Goal: Communication & Community: Answer question/provide support

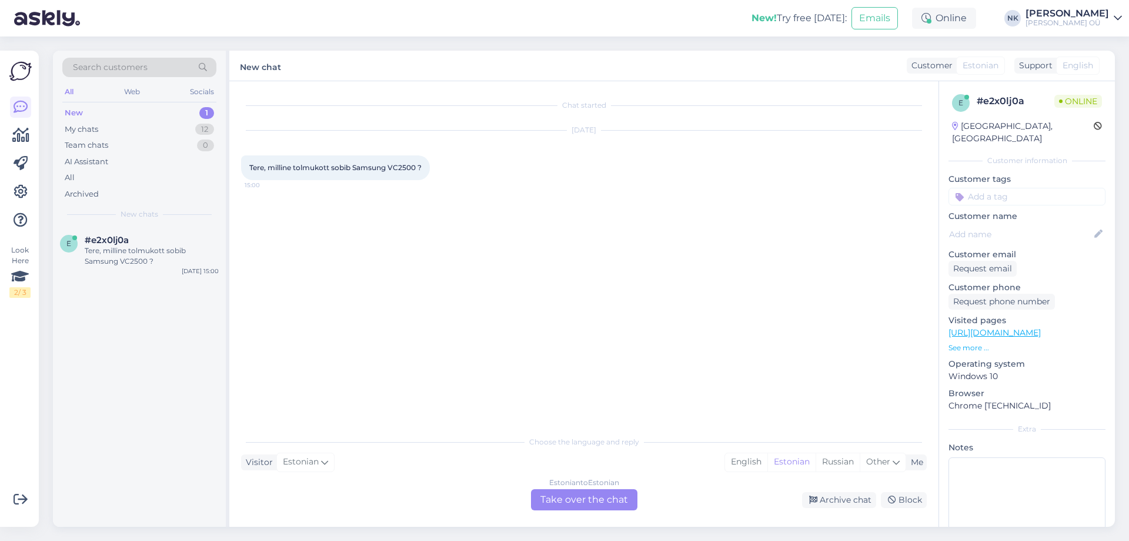
click at [599, 496] on div "Estonian to Estonian Take over the chat" at bounding box center [584, 499] width 106 height 21
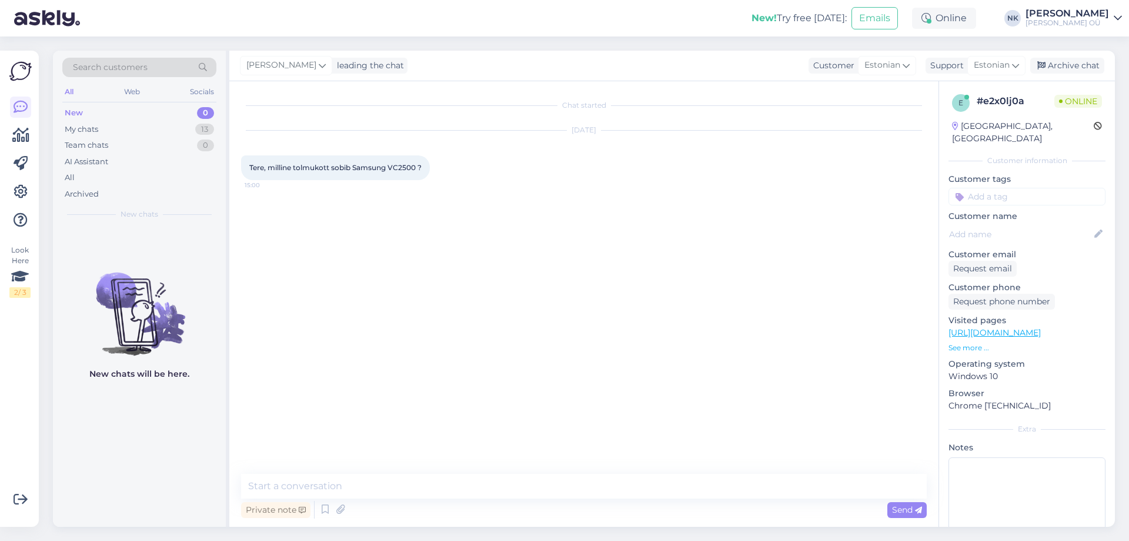
click at [1041, 327] on link "[URL][DOMAIN_NAME]" at bounding box center [995, 332] width 92 height 11
drag, startPoint x: 390, startPoint y: 166, endPoint x: 418, endPoint y: 170, distance: 28.5
click at [418, 170] on span "Tere, milline tolmukott sobib Samsung VC2500 ?" at bounding box center [335, 167] width 172 height 9
copy span "VC2500"
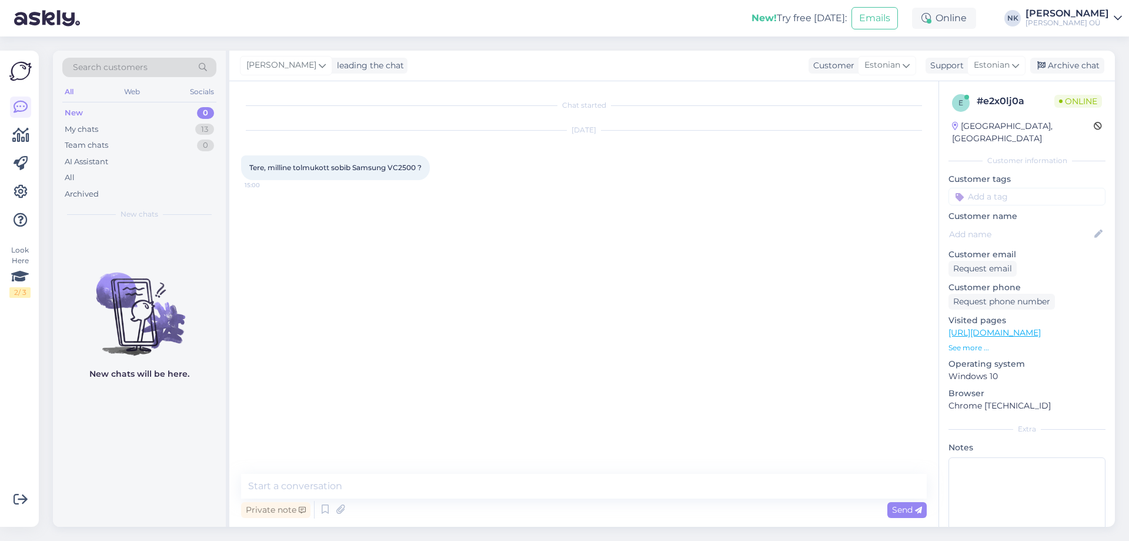
click at [430, 502] on div "Private note Send" at bounding box center [584, 509] width 686 height 22
click at [435, 478] on textarea at bounding box center [584, 485] width 686 height 25
click at [367, 474] on textarea at bounding box center [584, 485] width 686 height 25
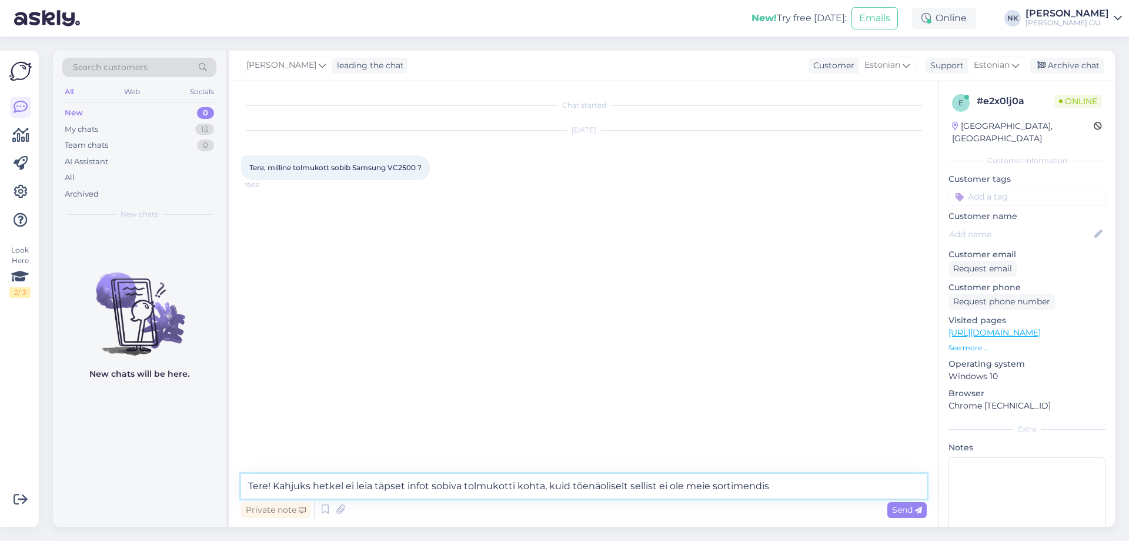
type textarea "Tere! Kahjuks hetkel ei leia täpset infot sobiva tolmukotti kohta, kuid tõenäol…"
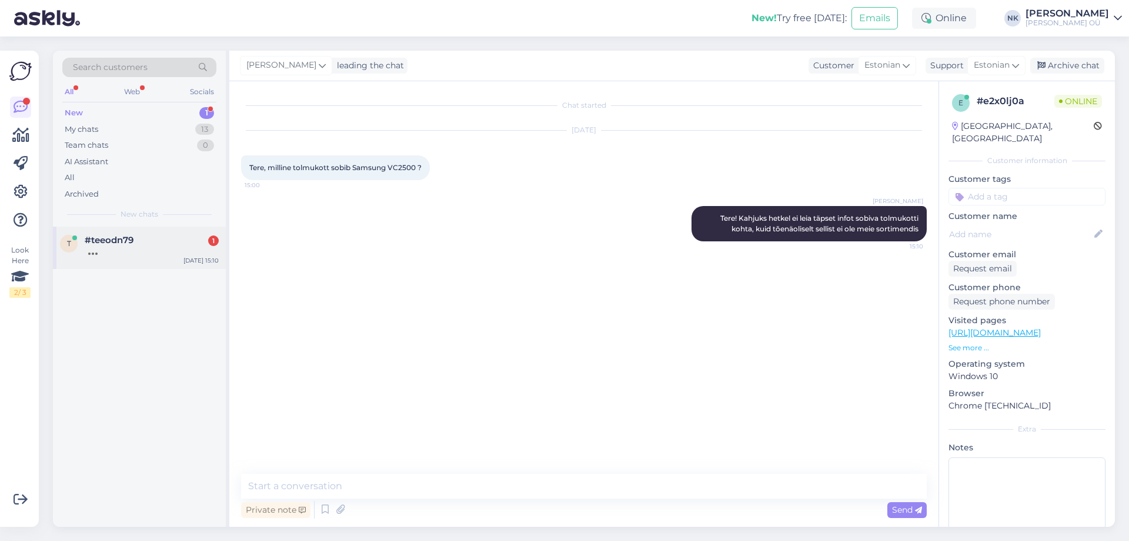
click at [181, 264] on div "t #teeodn79 [DATE] 15:10" at bounding box center [139, 247] width 173 height 42
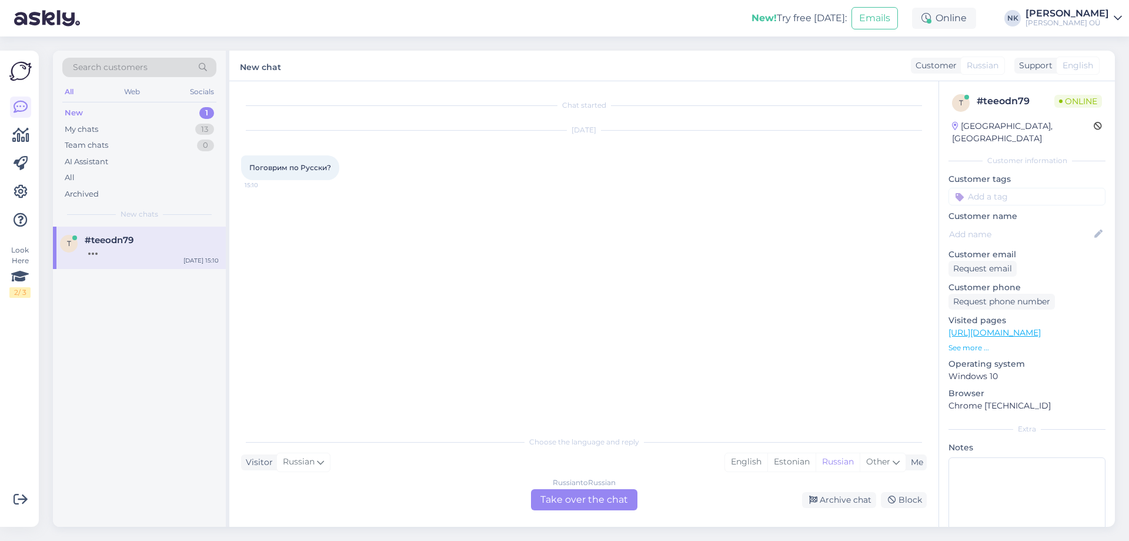
click at [559, 503] on div "Russian to Russian Take over the chat" at bounding box center [584, 499] width 106 height 21
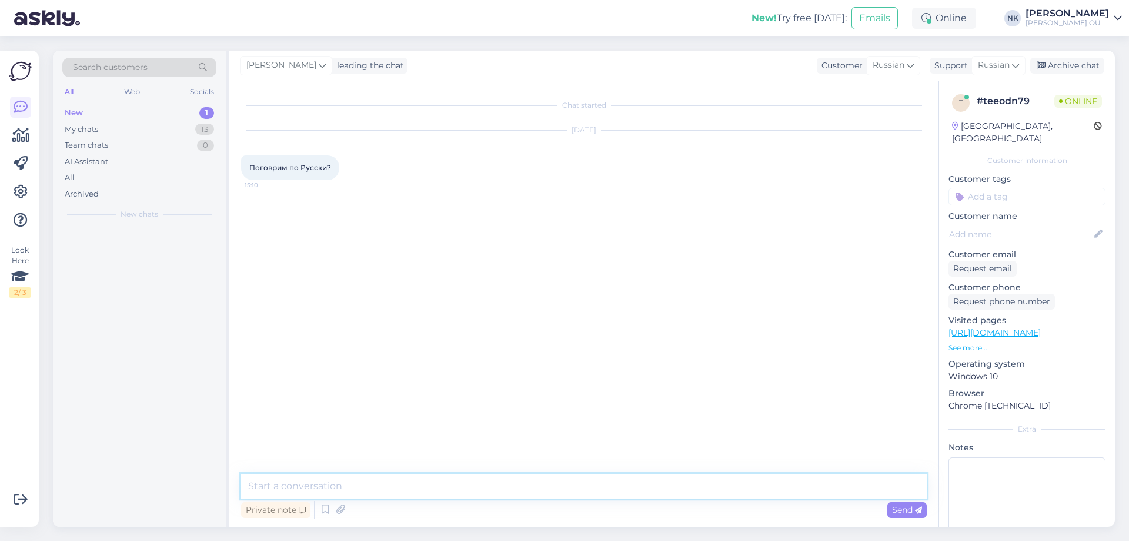
click at [536, 495] on textarea at bounding box center [584, 485] width 686 height 25
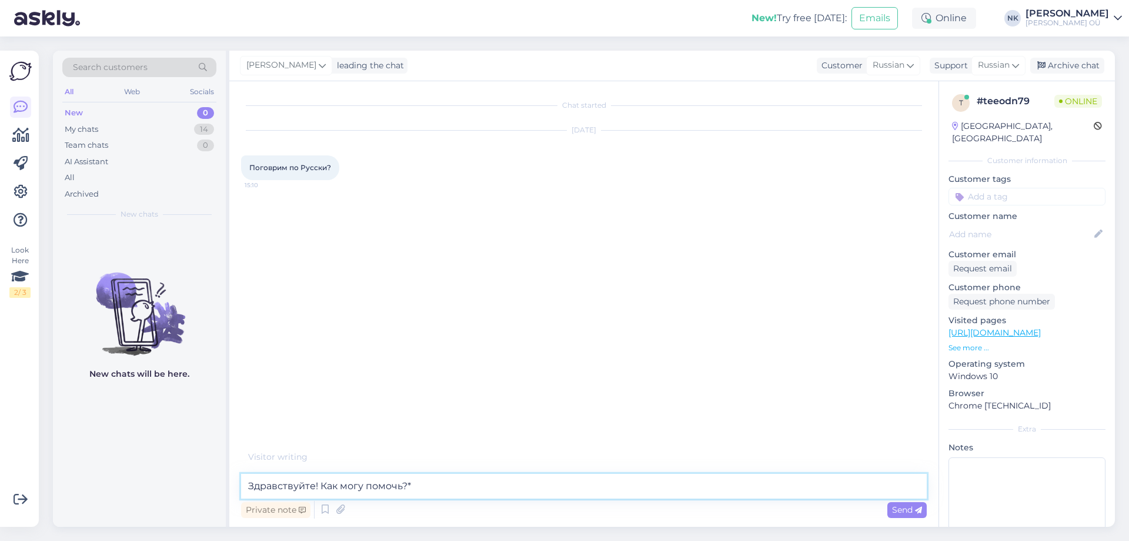
type textarea "Здравствуйте! Как могу помочь?"
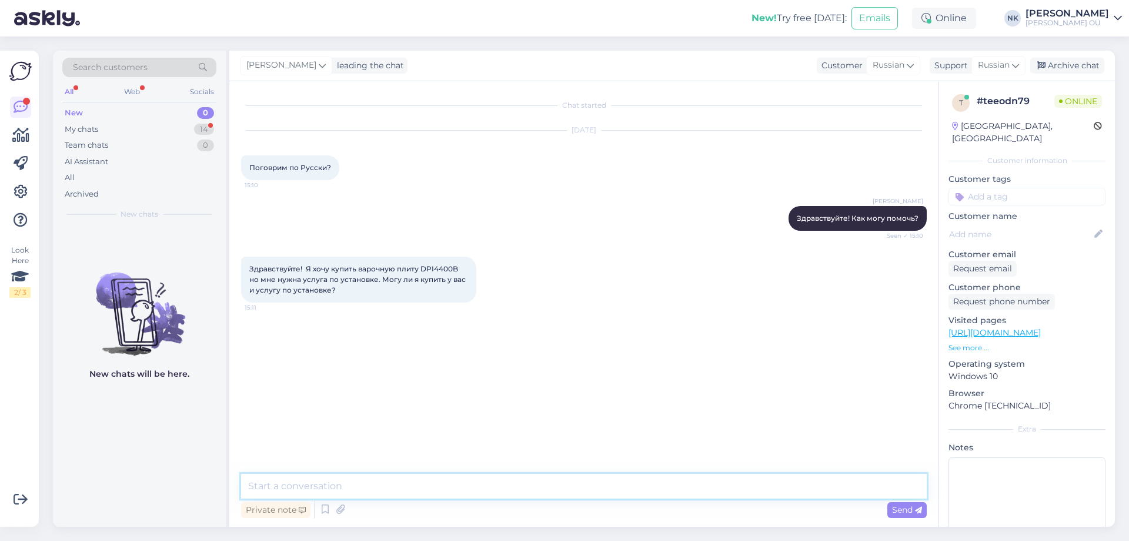
click at [403, 483] on textarea at bounding box center [584, 485] width 686 height 25
click at [446, 269] on span "Здравствуйте! Я хочу купить варочную плиту DPI4400B но мне нужна услуга по уста…" at bounding box center [358, 279] width 218 height 30
copy span "DPI4400B"
click at [1032, 327] on link "[URL][DOMAIN_NAME]" at bounding box center [995, 332] width 92 height 11
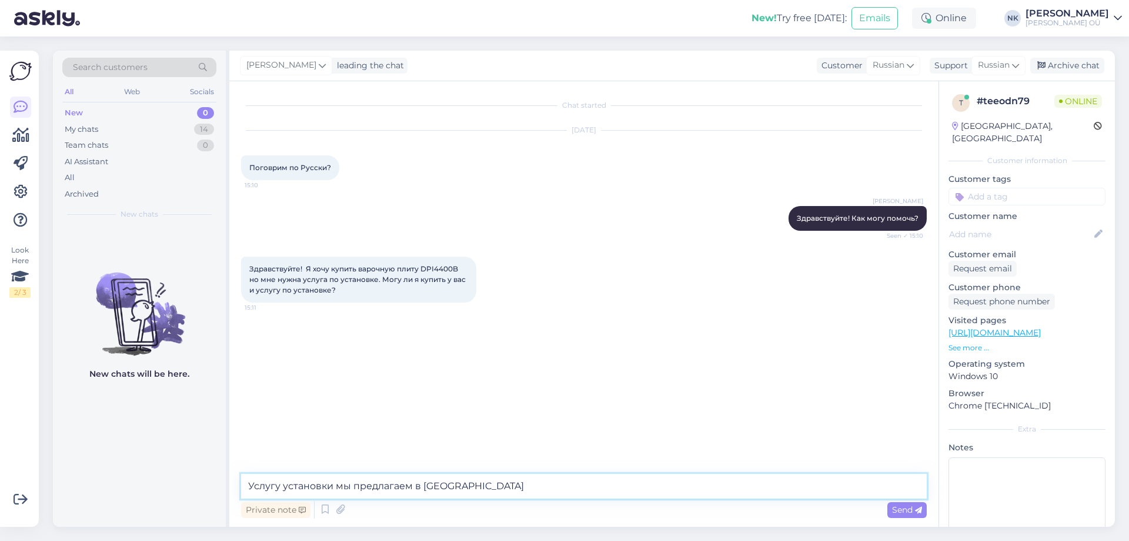
click at [486, 489] on textarea "Услугу установки мы предлагаем в [GEOGRAPHIC_DATA]" at bounding box center [584, 485] width 686 height 25
drag, startPoint x: 670, startPoint y: 478, endPoint x: 545, endPoint y: 481, distance: 125.3
click at [545, 481] on textarea "Услугу установки мы предлагаем в [GEOGRAPHIC_DATA] и окрестностях ([GEOGRAPHIC_…" at bounding box center [584, 485] width 686 height 25
click at [1038, 327] on link "[URL][DOMAIN_NAME]" at bounding box center [995, 332] width 92 height 11
click at [695, 485] on textarea "Услугу установки мы предлагаем в [GEOGRAPHIC_DATA] и окрестностях ([GEOGRAPHIC_…" at bounding box center [584, 485] width 686 height 25
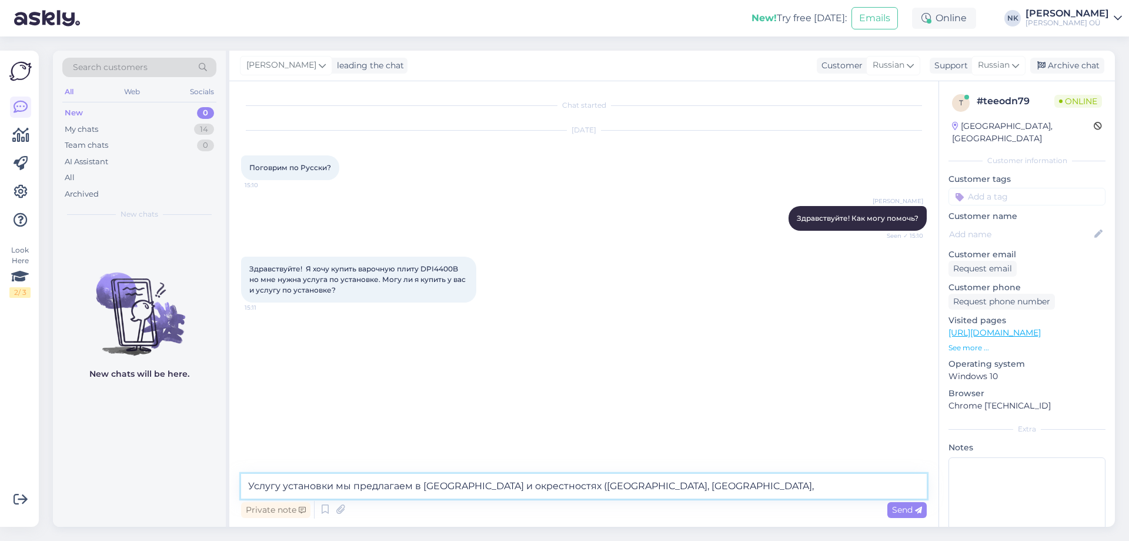
click at [700, 483] on textarea "Услугу установки мы предлагаем в [GEOGRAPHIC_DATA] и окрестностях ([GEOGRAPHIC_…" at bounding box center [584, 485] width 686 height 25
drag, startPoint x: 708, startPoint y: 483, endPoint x: 546, endPoint y: 485, distance: 161.8
click at [546, 485] on textarea "Услугу установки мы предлагаем в [GEOGRAPHIC_DATA] и окрестностях ([GEOGRAPHIC_…" at bounding box center [584, 485] width 686 height 25
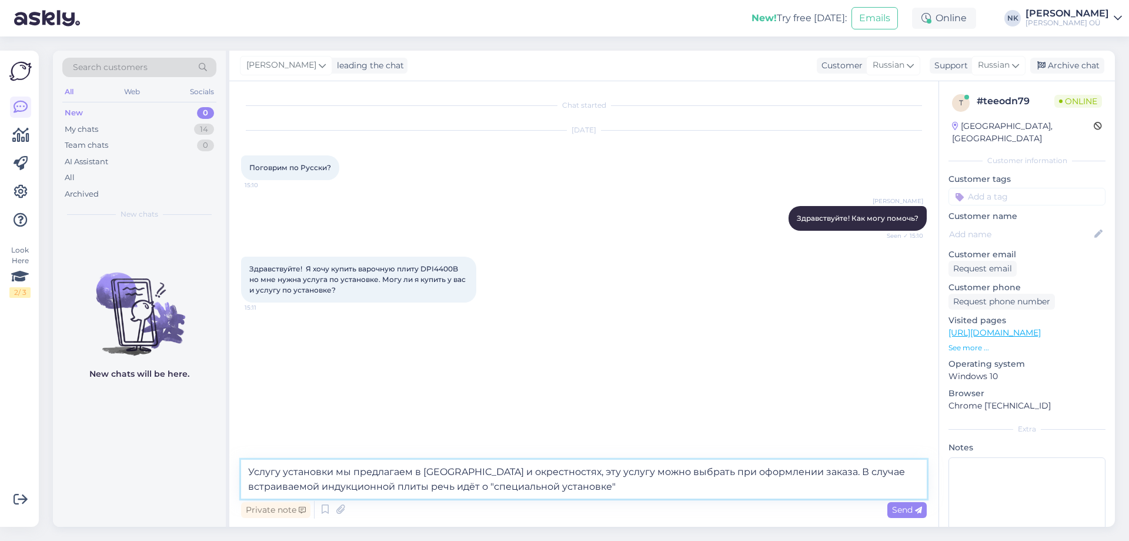
click at [496, 489] on textarea "Услугу установки мы предлагаем в [GEOGRAPHIC_DATA] и окрестностях, эту услугу м…" at bounding box center [584, 478] width 686 height 39
type textarea "Услугу установки мы предлагаем в [GEOGRAPHIC_DATA] и окрестностях, эту услугу м…"
click at [633, 485] on textarea "Услугу установки мы предлагаем в [GEOGRAPHIC_DATA] и окрестностях, эту услугу м…" at bounding box center [584, 478] width 686 height 39
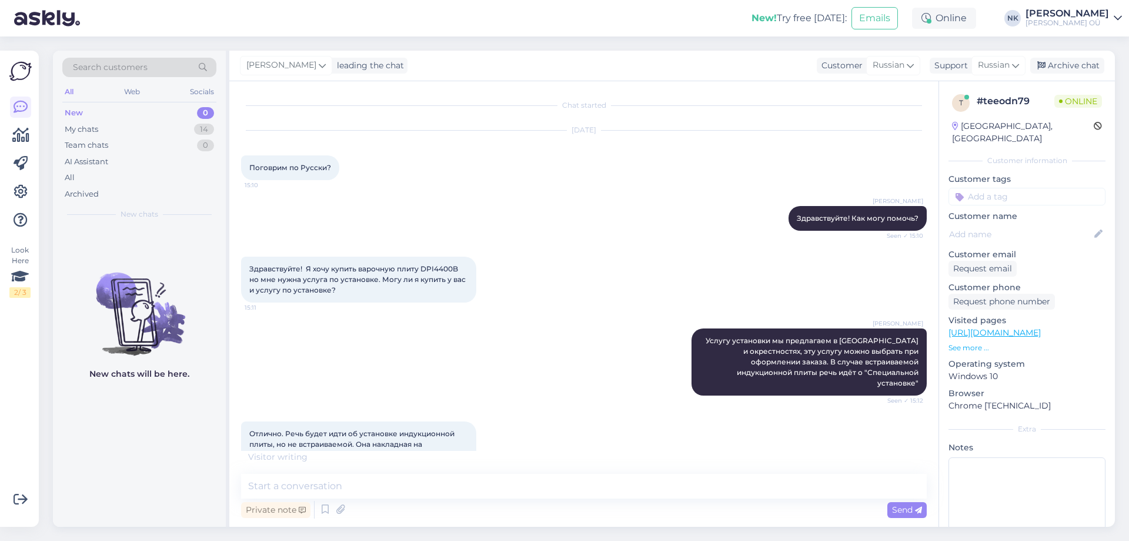
click at [1020, 327] on link "[URL][DOMAIN_NAME]" at bounding box center [995, 332] width 92 height 11
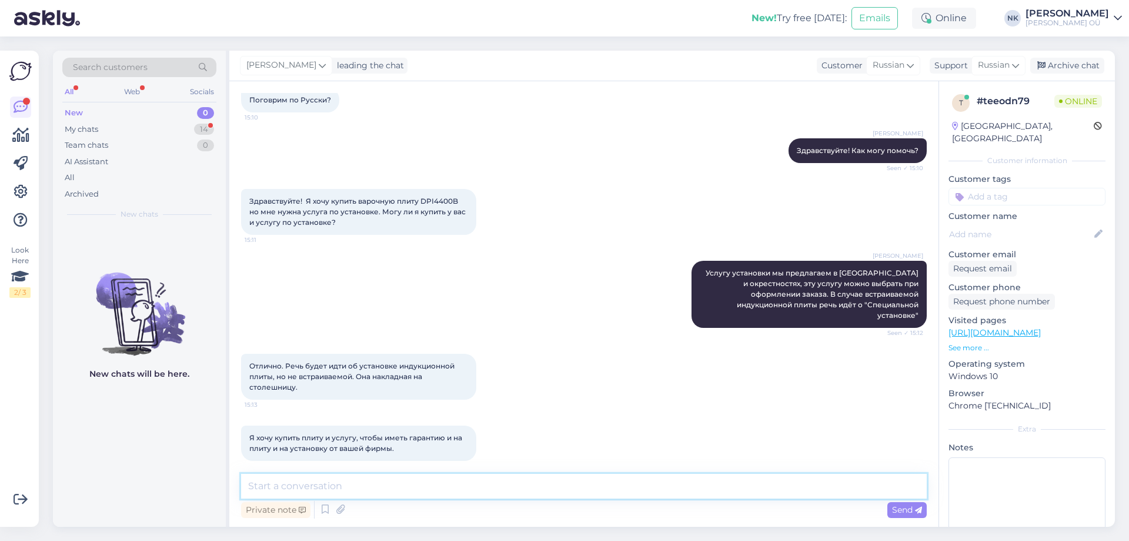
click at [499, 480] on textarea at bounding box center [584, 485] width 686 height 25
paste textarea "[PERSON_NAME] DPI4400B"
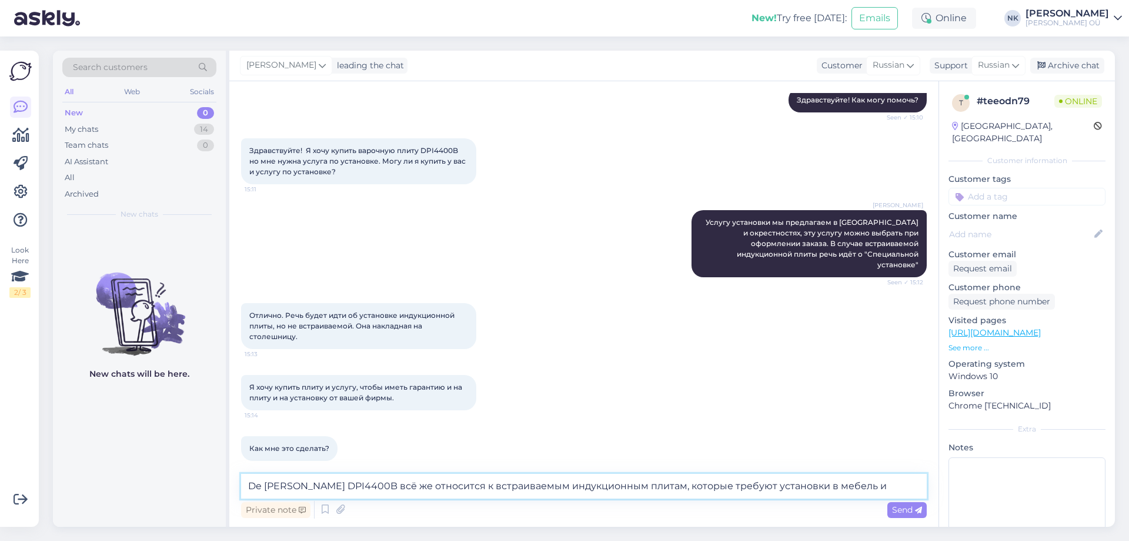
scroll to position [131, 0]
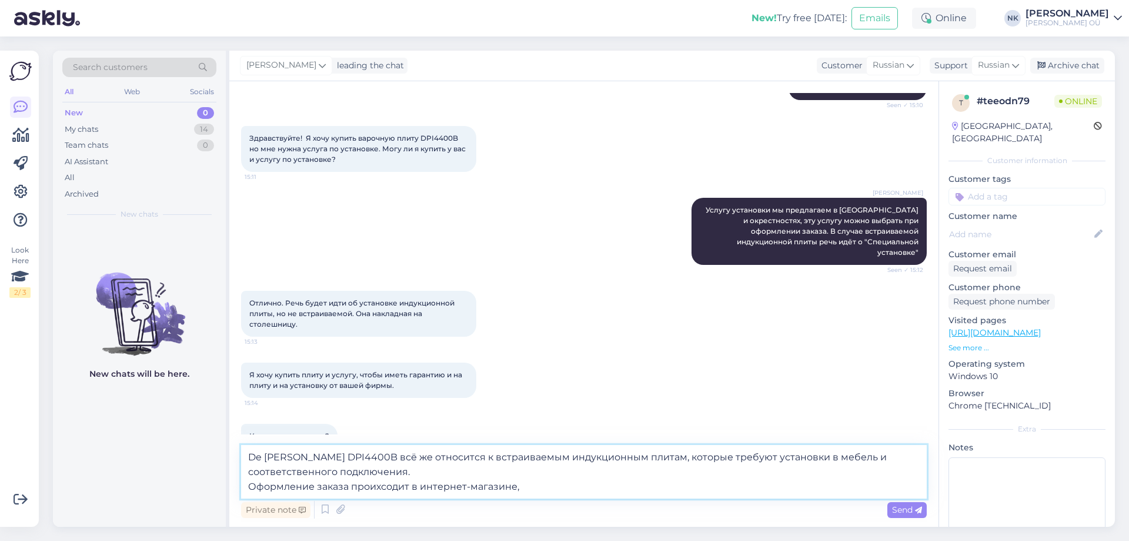
click at [376, 486] on textarea "De [PERSON_NAME] DPI4400B всё же относится к встраиваемым индукционным плитам, …" at bounding box center [584, 472] width 686 height 54
click at [391, 488] on textarea "De [PERSON_NAME] DPI4400B всё же относится к встраиваемым индукционным плитам, …" at bounding box center [584, 472] width 686 height 54
click at [543, 490] on textarea "De [PERSON_NAME] DPI4400B всё же относится к встраиваемым индукционным плитам, …" at bounding box center [584, 472] width 686 height 54
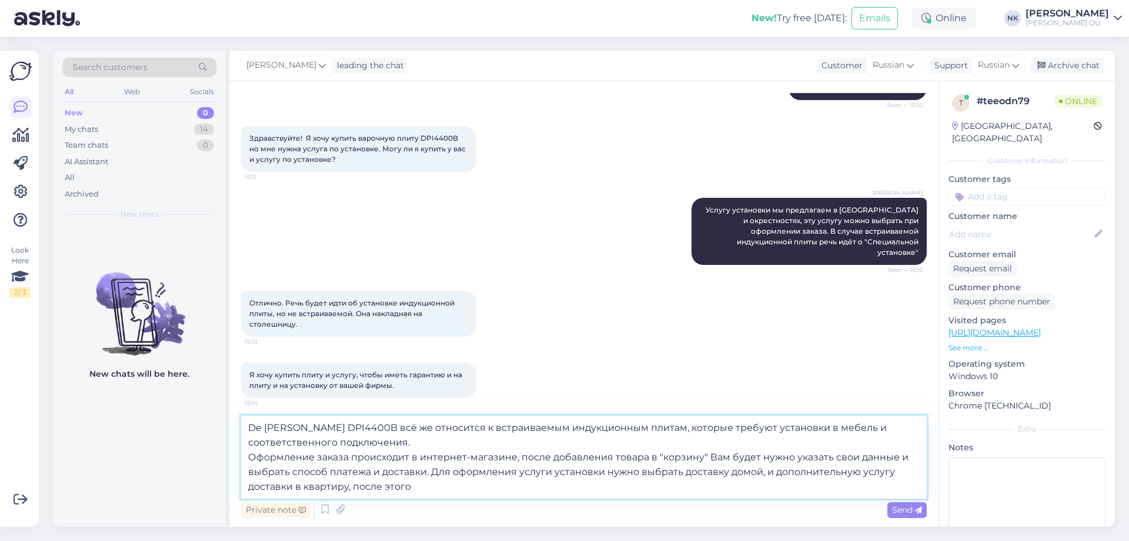
drag, startPoint x: 421, startPoint y: 492, endPoint x: 369, endPoint y: 483, distance: 52.5
click at [356, 487] on textarea "De [PERSON_NAME] DPI4400B всё же относится к встраиваемым индукционным плитам, …" at bounding box center [584, 456] width 686 height 83
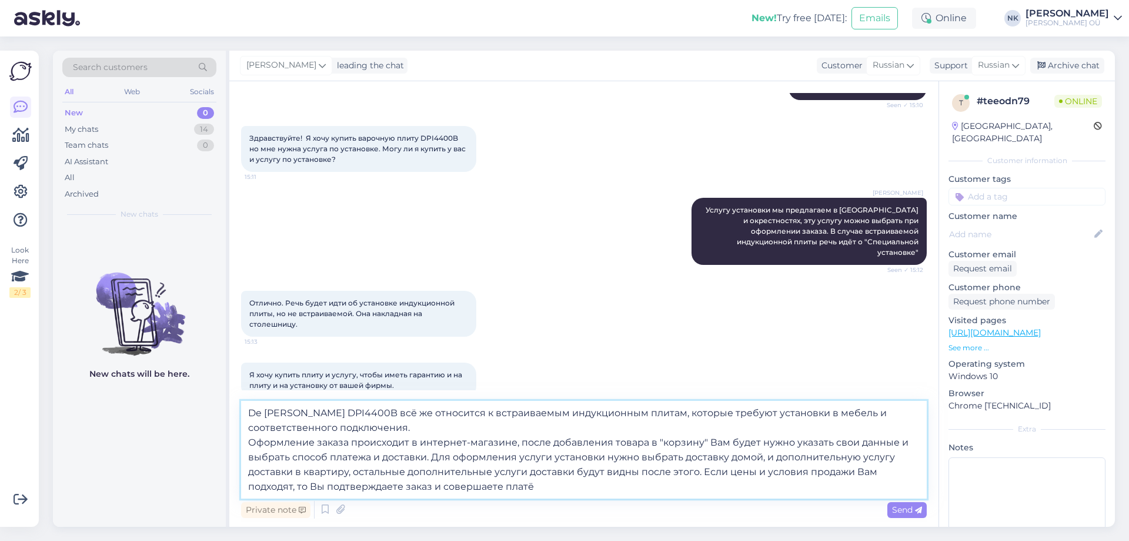
type textarea "De [PERSON_NAME] DPI4400B всё же относится к встраиваемым индукционным плитам, …"
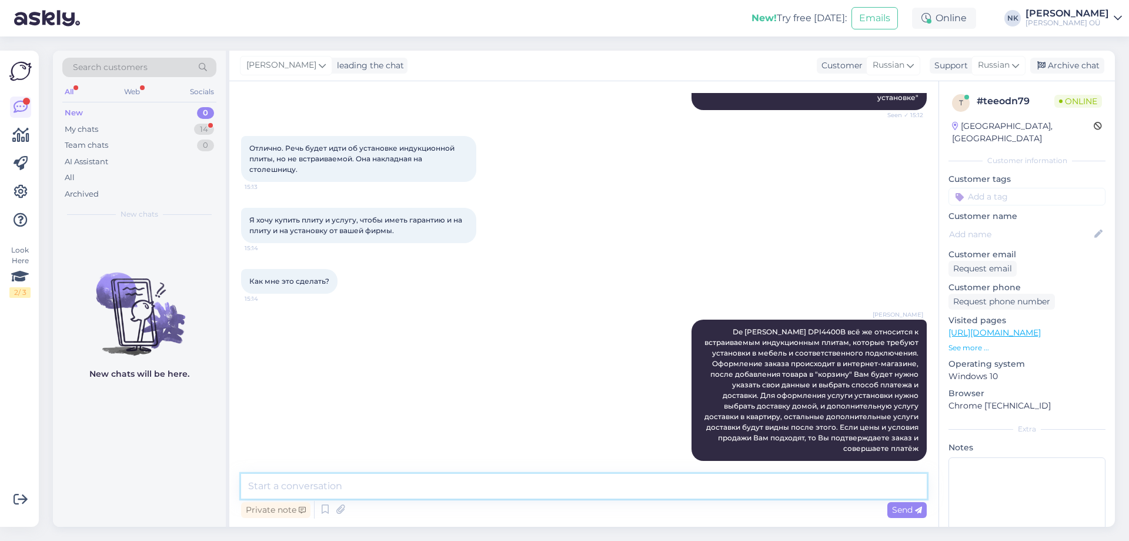
scroll to position [336, 0]
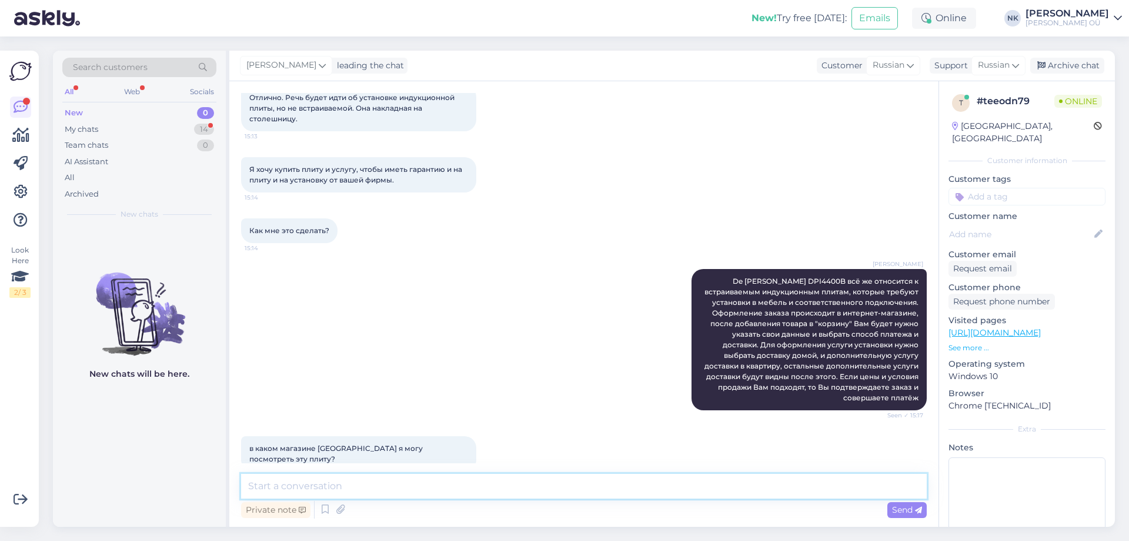
click at [416, 496] on textarea at bounding box center [584, 485] width 686 height 25
type textarea "К сожалению этой плиты нет в магазинах, её можно заказать лишь через интернет-м…"
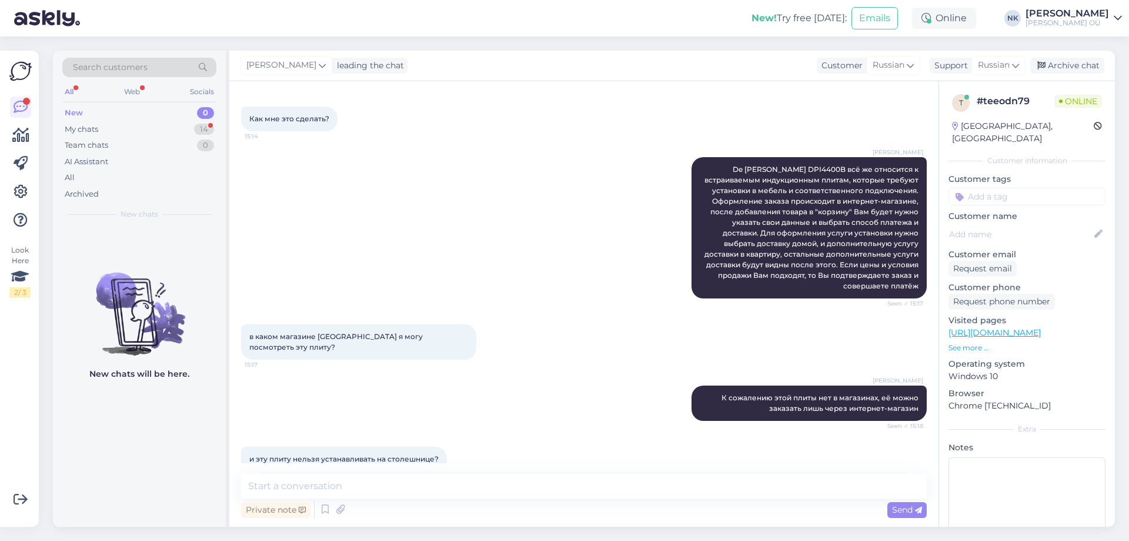
scroll to position [460, 0]
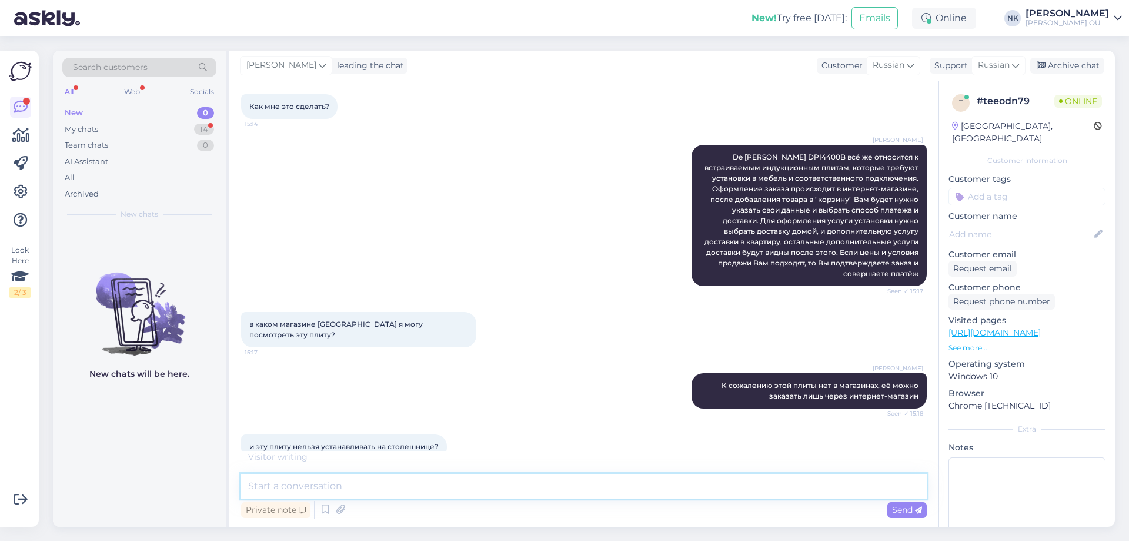
click at [372, 487] on textarea at bounding box center [584, 485] width 686 height 25
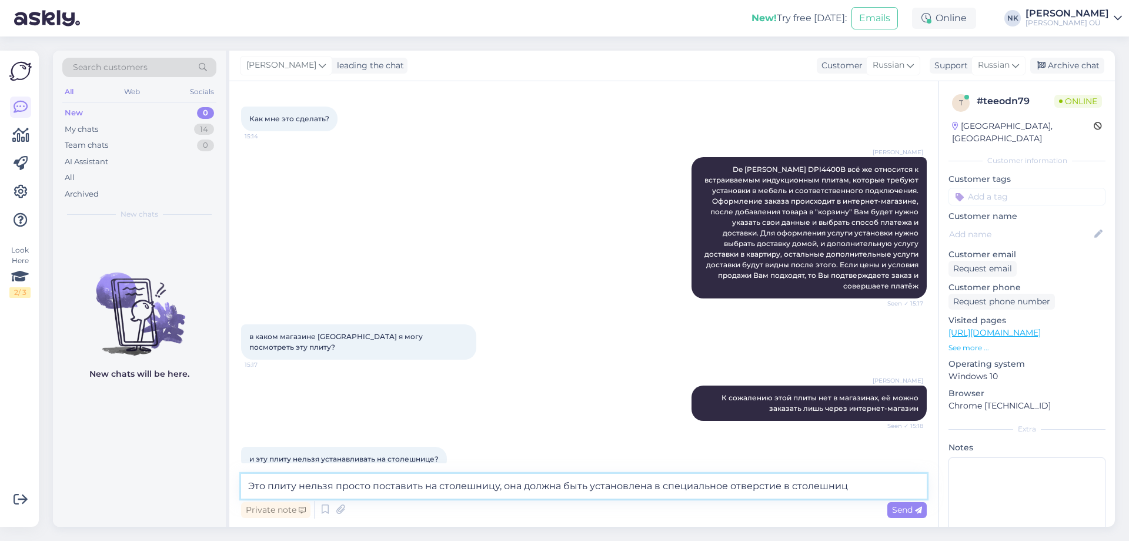
type textarea "Это плиту нельзя просто поставить на столешницу, она должна быть установлена в …"
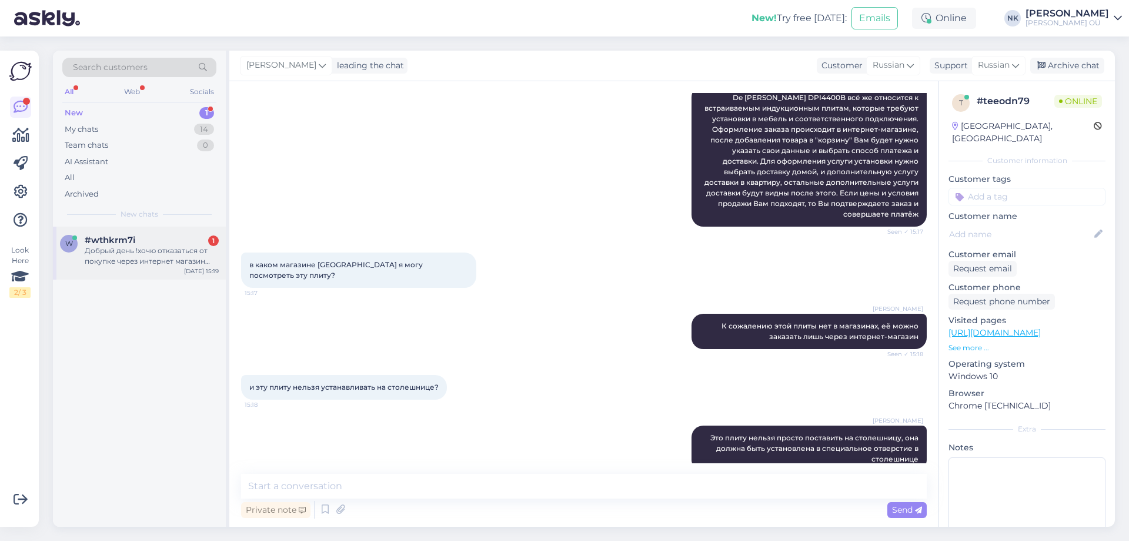
click at [178, 252] on div "Добрый день !хочю отказаться от покупке через интернет магазин Onof…оплата чере…" at bounding box center [152, 255] width 134 height 21
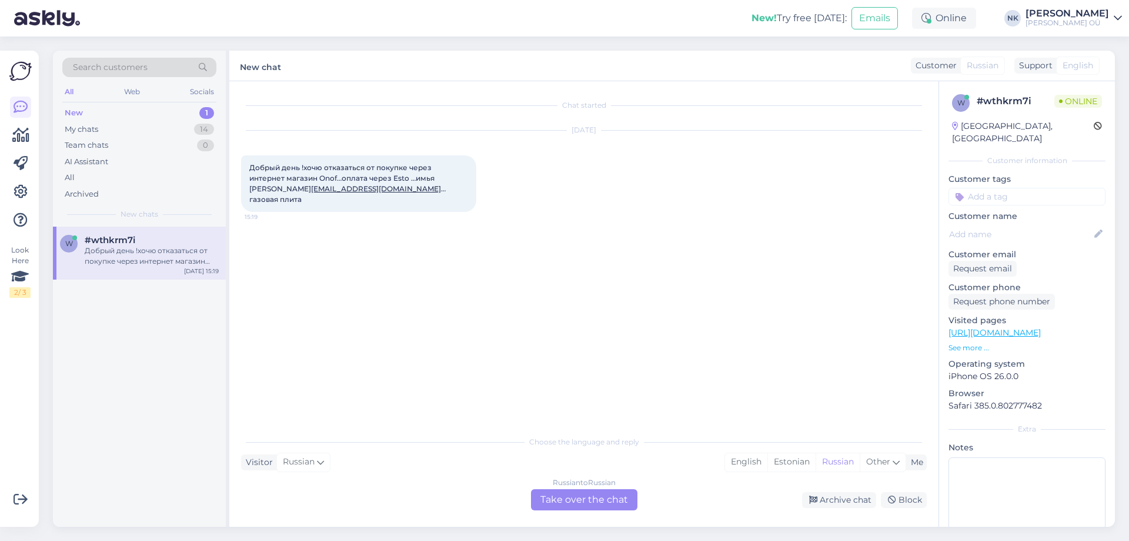
click at [603, 483] on div "Russian to Russian" at bounding box center [584, 482] width 63 height 11
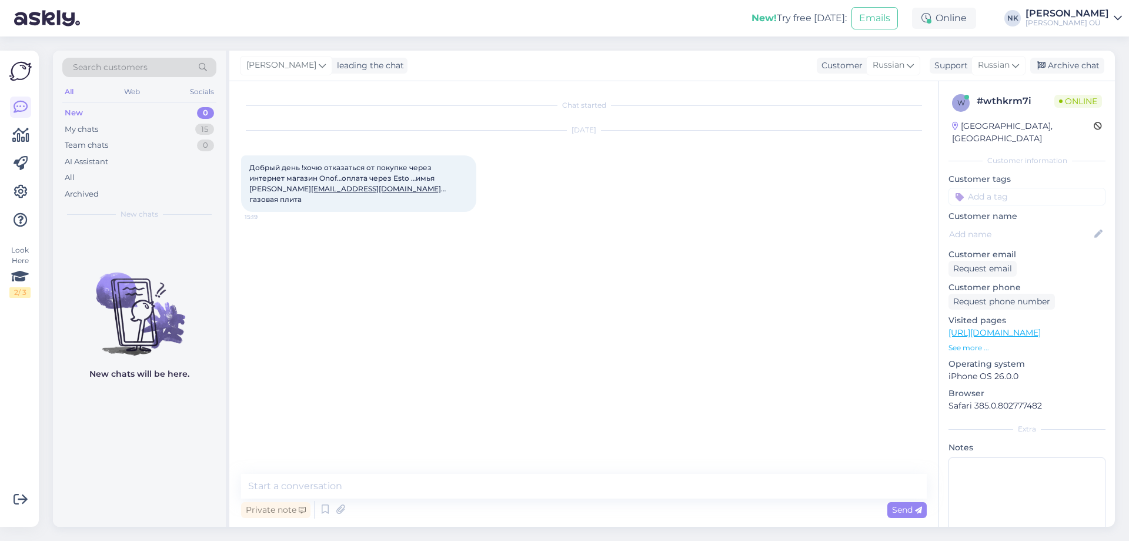
click at [461, 465] on div "Chat started [DATE] Добрый день !хочю отказаться от покупке через интернет мага…" at bounding box center [583, 303] width 709 height 445
click at [458, 484] on textarea at bounding box center [584, 485] width 686 height 25
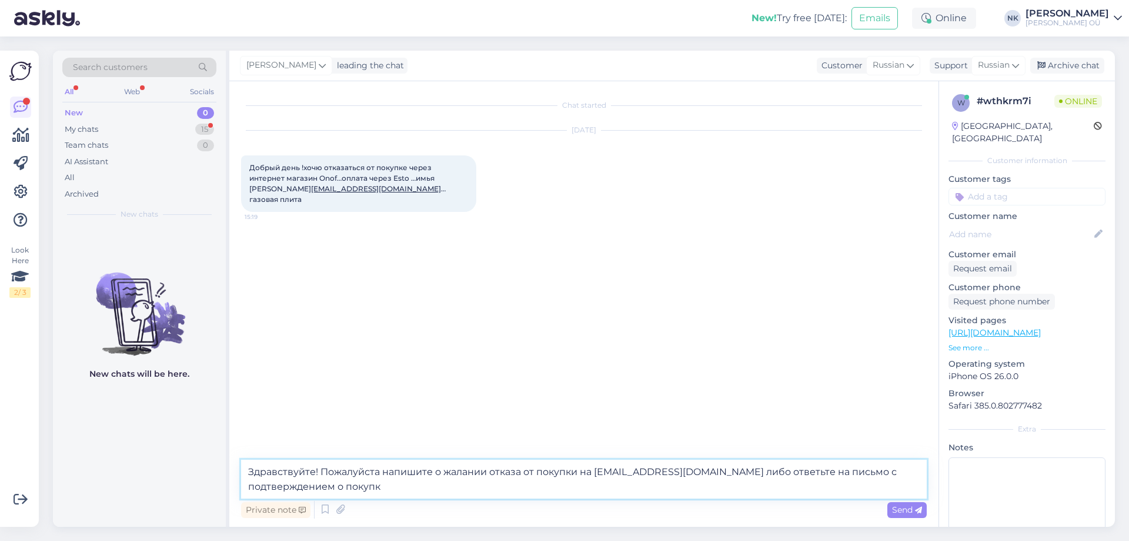
type textarea "Здравствуйте! Пожалуйста напишите о жалании отказа от покупки на [EMAIL_ADDRESS…"
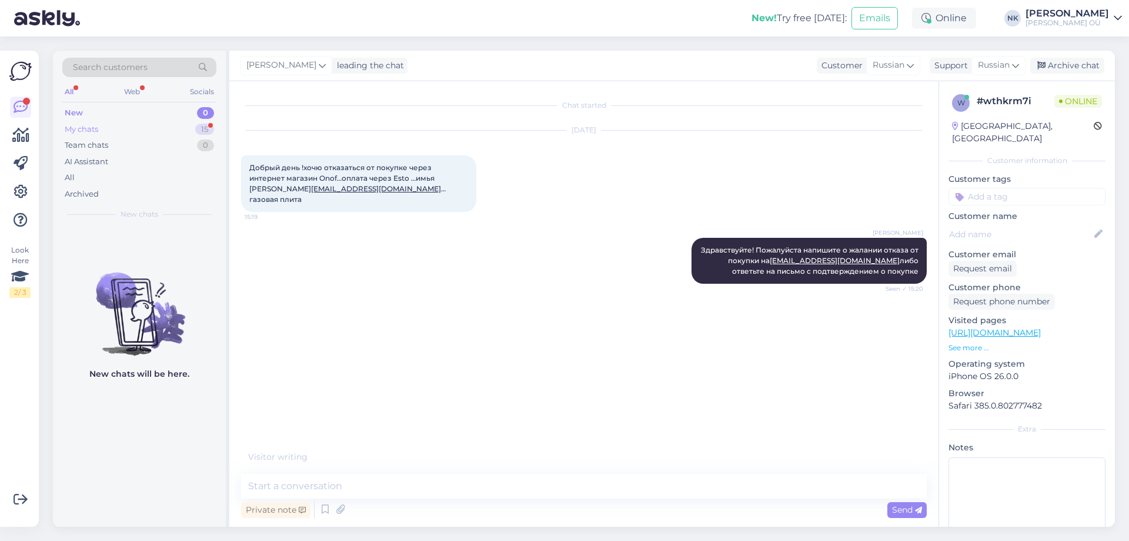
click at [196, 129] on div "15" at bounding box center [204, 130] width 19 height 12
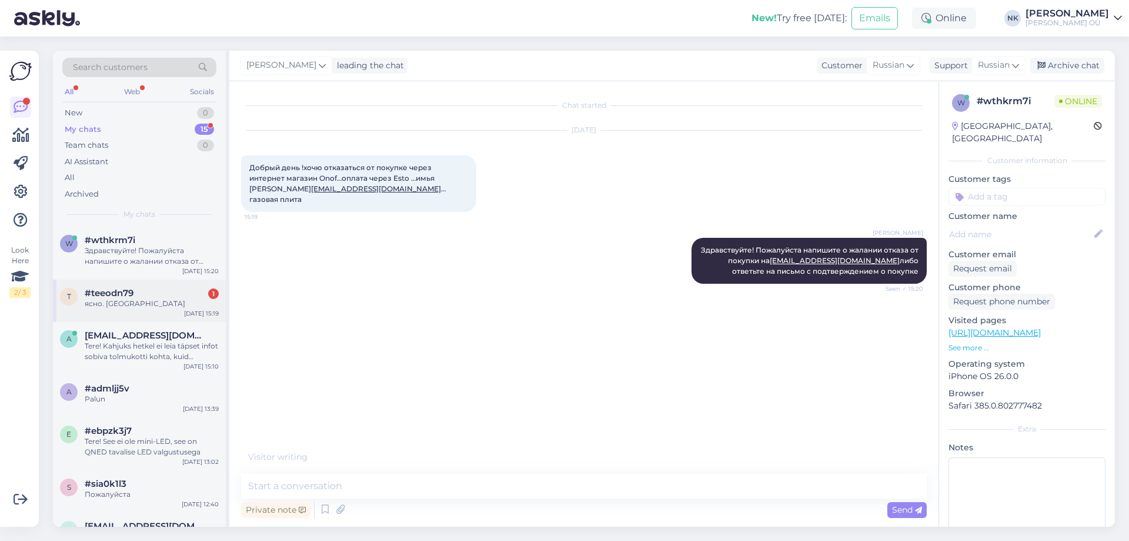
click at [191, 292] on div "#teeodn79 1" at bounding box center [152, 293] width 134 height 11
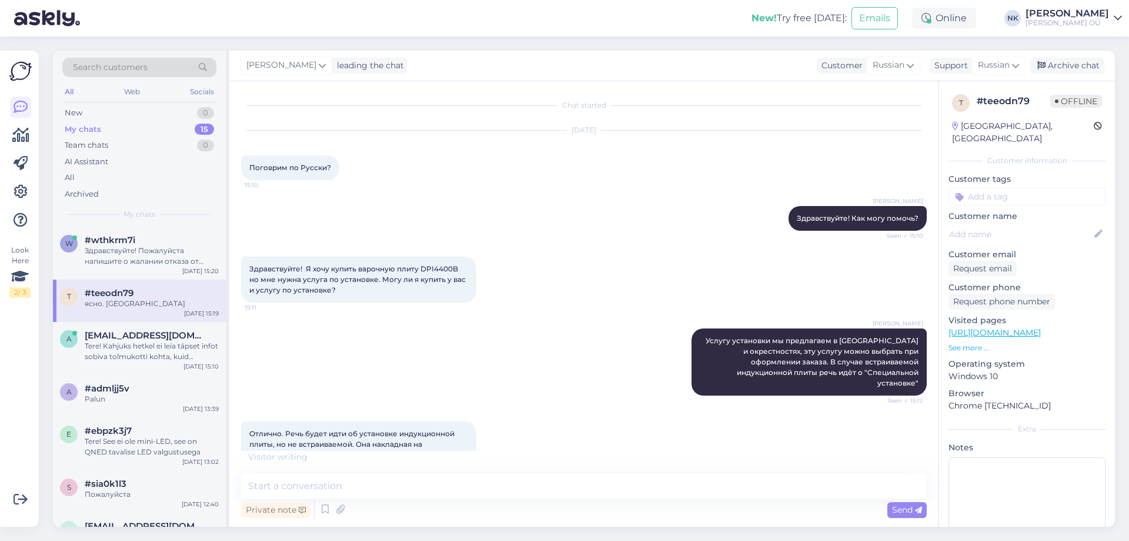
scroll to position [582, 0]
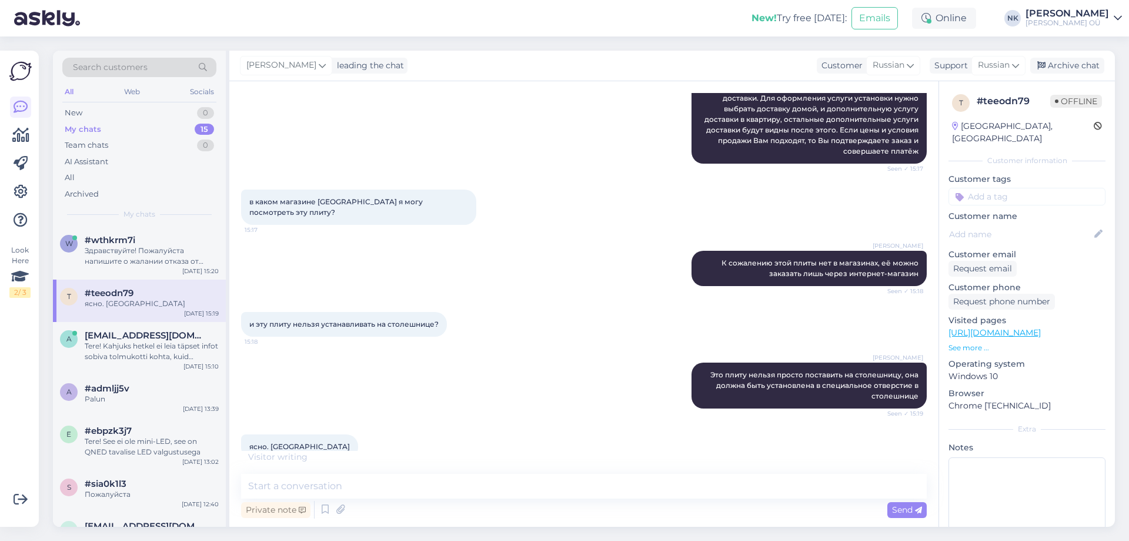
click at [456, 521] on div "Chat started [DATE] Поговрим по Русски? 15:10 [PERSON_NAME] Здравствуйте! Как м…" at bounding box center [583, 303] width 709 height 445
click at [449, 528] on div "Search customers All Web Socials New 0 My chats 15 Team chats 0 AI Assistant Al…" at bounding box center [587, 288] width 1083 height 504
click at [454, 505] on div "Private note Send" at bounding box center [584, 509] width 686 height 22
click at [462, 493] on textarea at bounding box center [584, 485] width 686 height 25
type textarea "Пожалуйста"
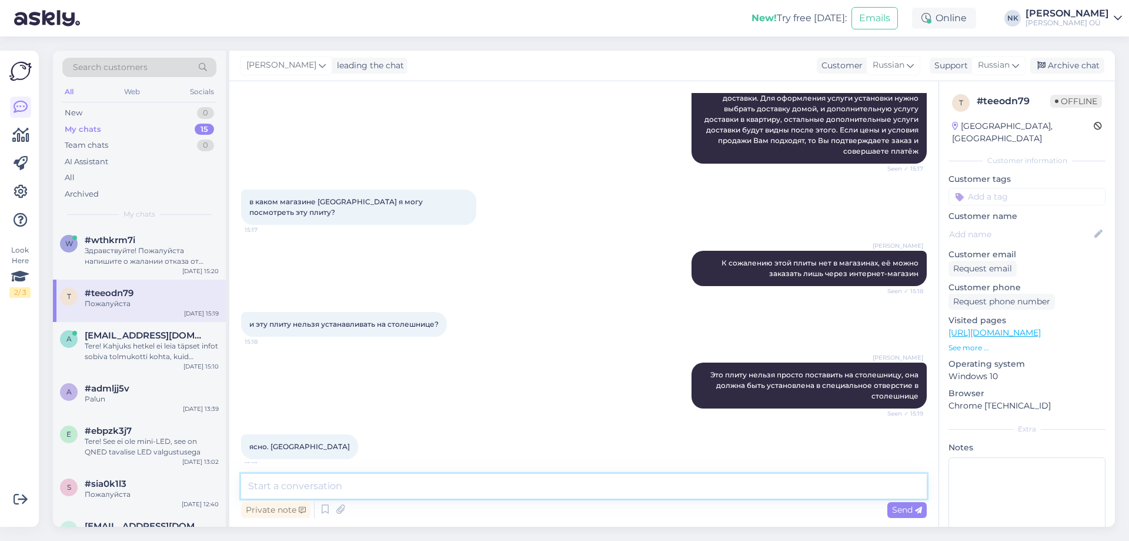
scroll to position [621, 0]
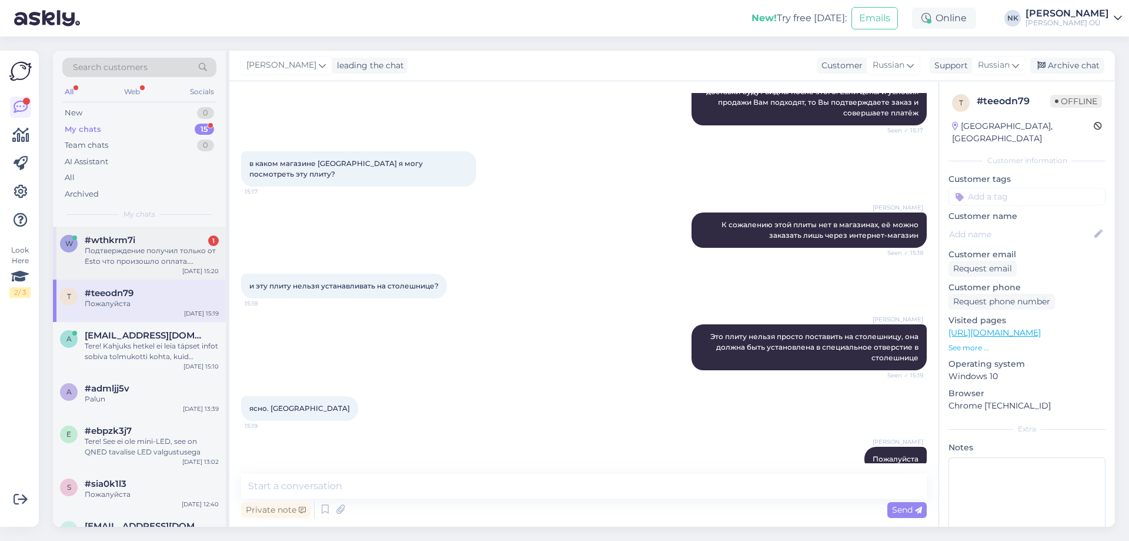
click at [195, 244] on div "#wthkrm7i 1" at bounding box center [152, 240] width 134 height 11
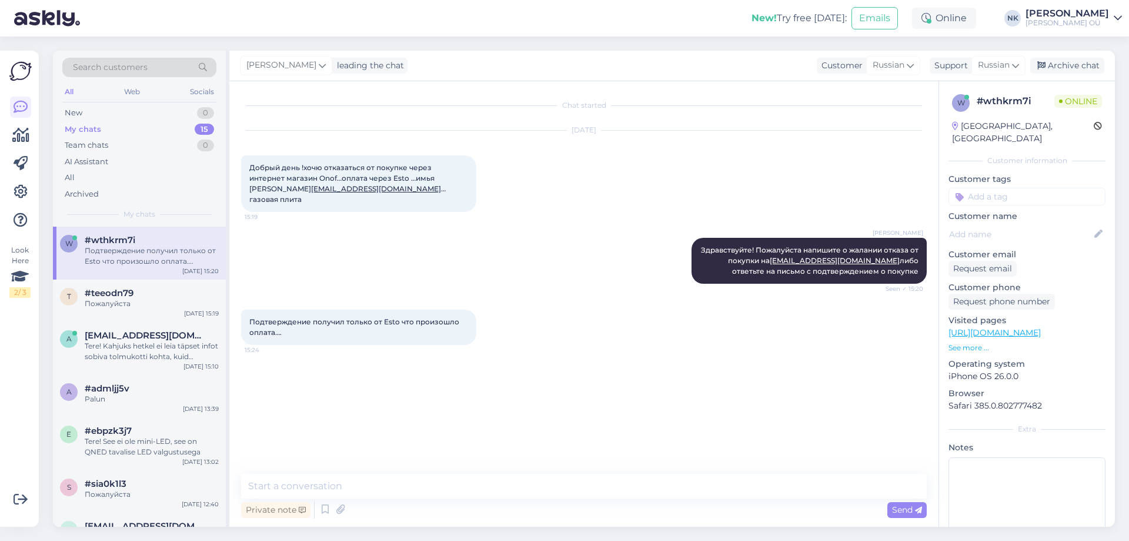
scroll to position [0, 0]
click at [333, 486] on textarea at bounding box center [584, 485] width 686 height 25
click at [376, 482] on textarea at bounding box center [584, 485] width 686 height 25
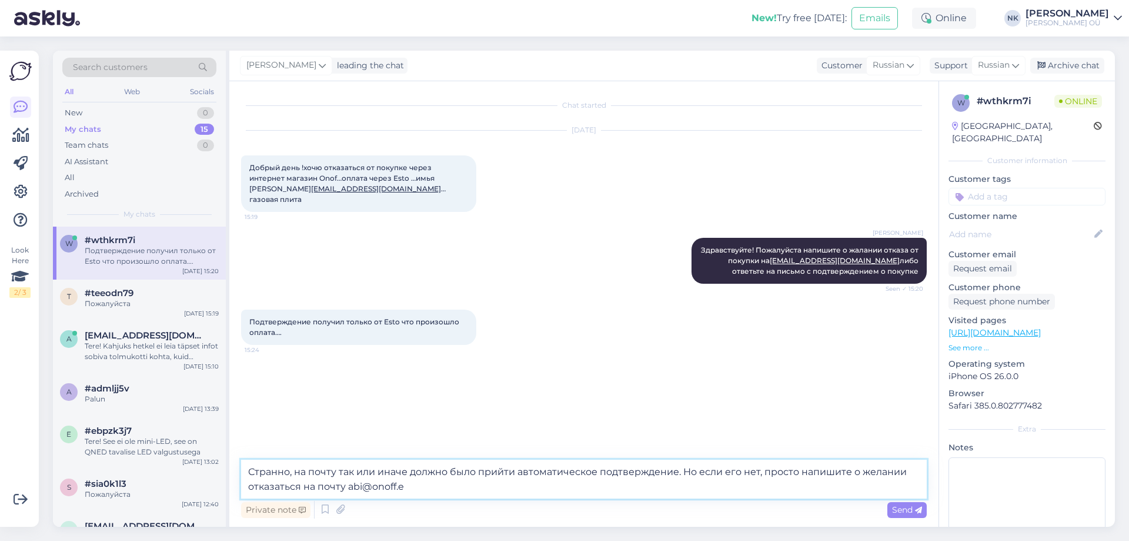
type textarea "Странно, на почту так или иначе должно было прийти автоматическое подтверждение…"
